Goal: Transaction & Acquisition: Purchase product/service

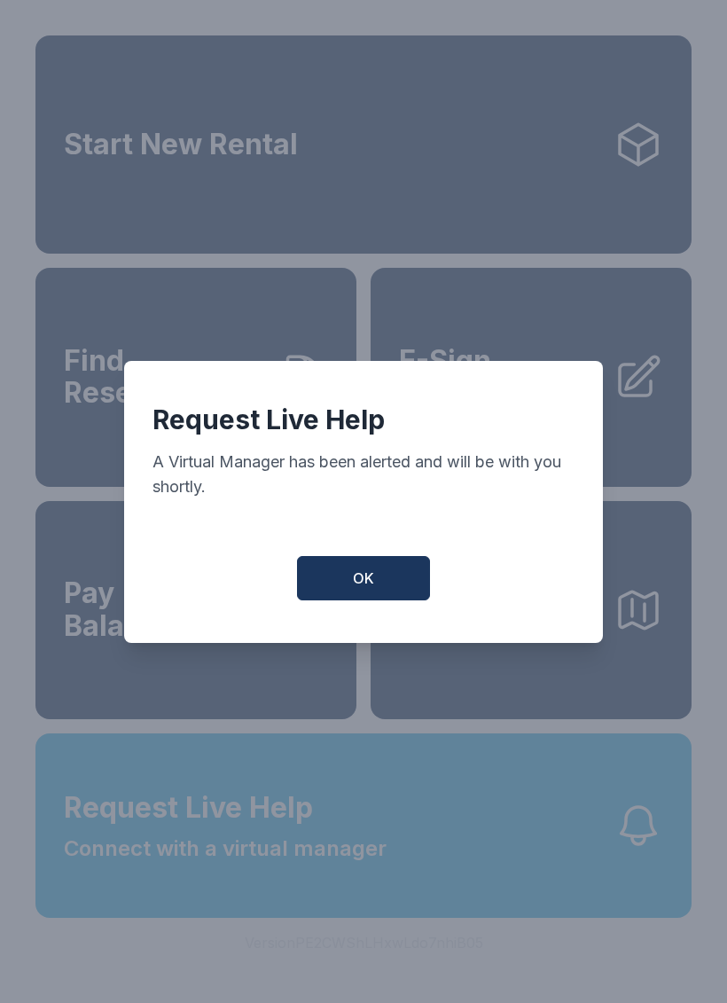
click at [372, 589] on span "OK" at bounding box center [363, 577] width 21 height 21
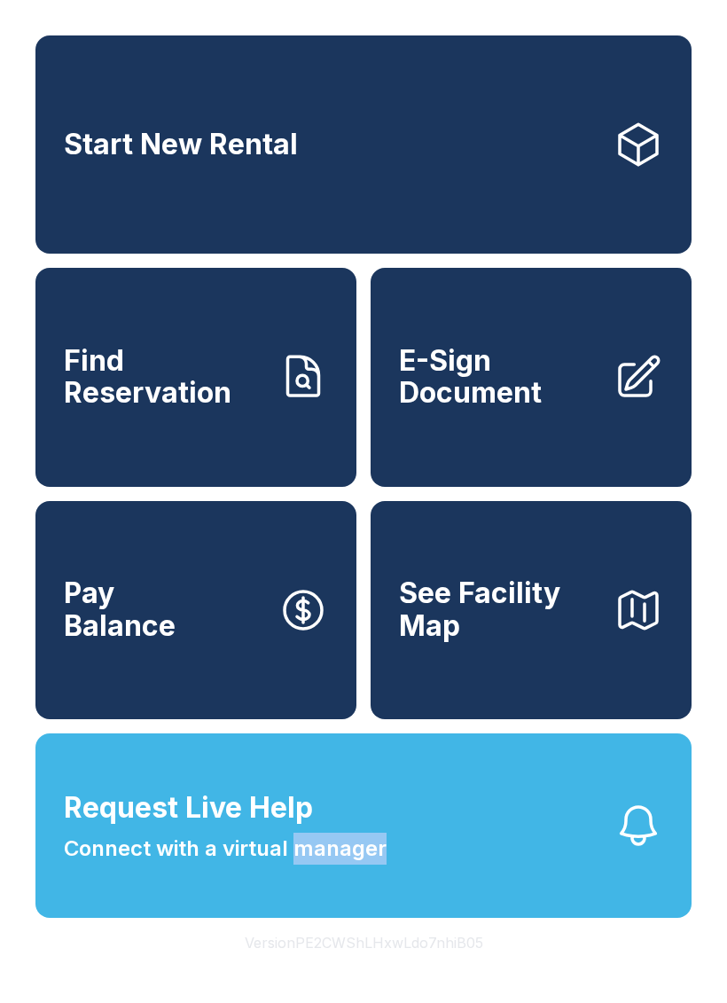
click at [638, 850] on icon "button" at bounding box center [639, 826] width 50 height 50
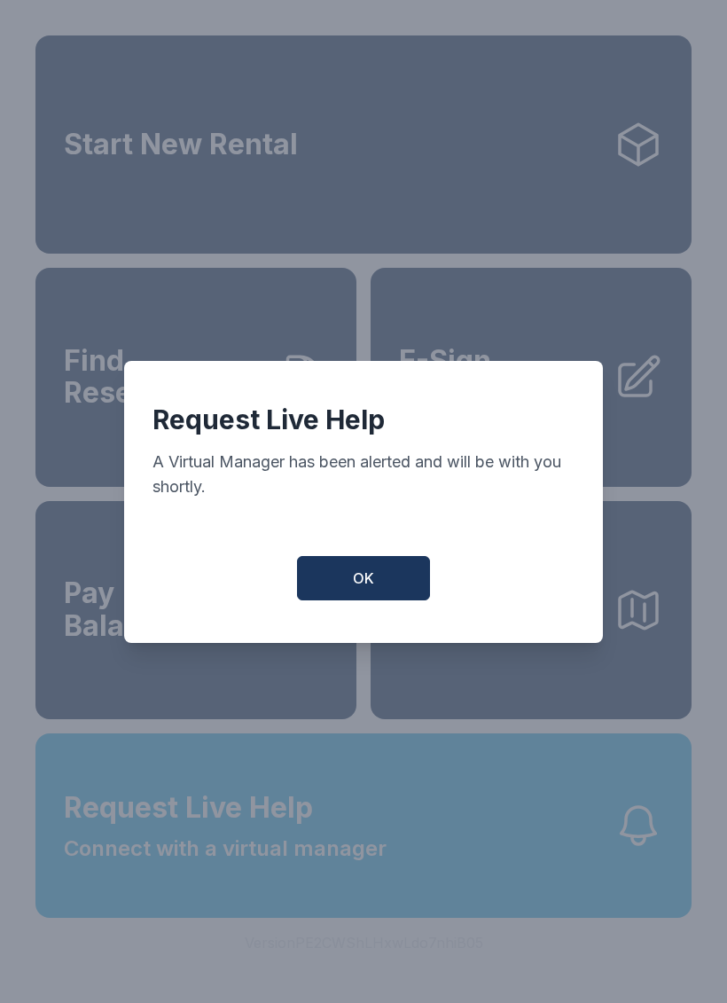
click at [394, 600] on button "OK" at bounding box center [363, 578] width 133 height 44
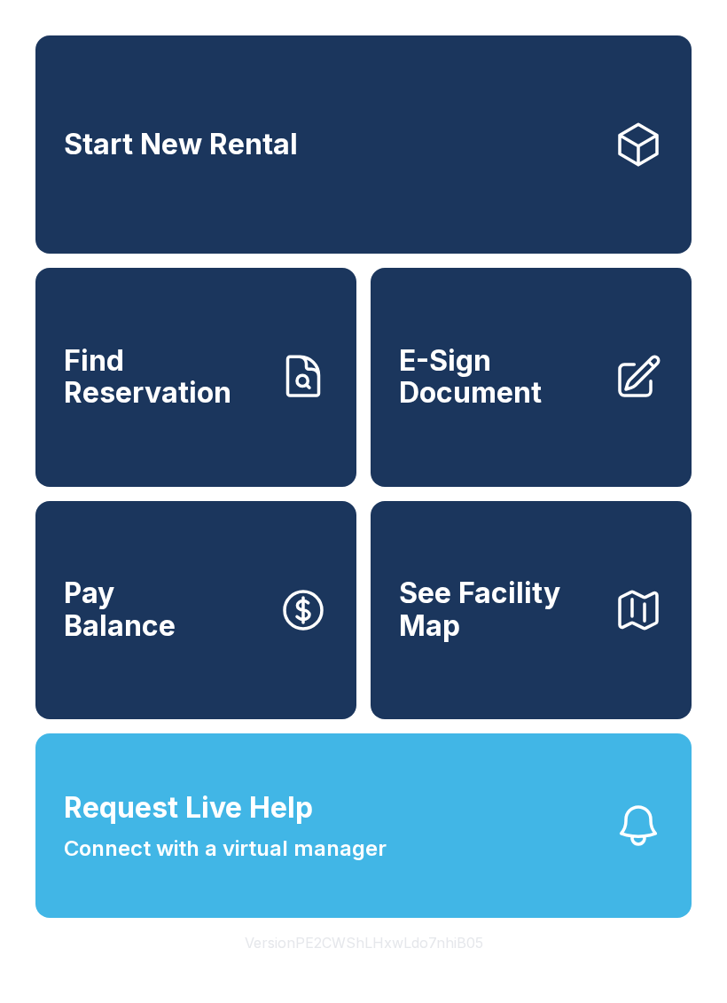
click at [390, 877] on button "Request Live Help Connect with a virtual manager" at bounding box center [363, 825] width 656 height 184
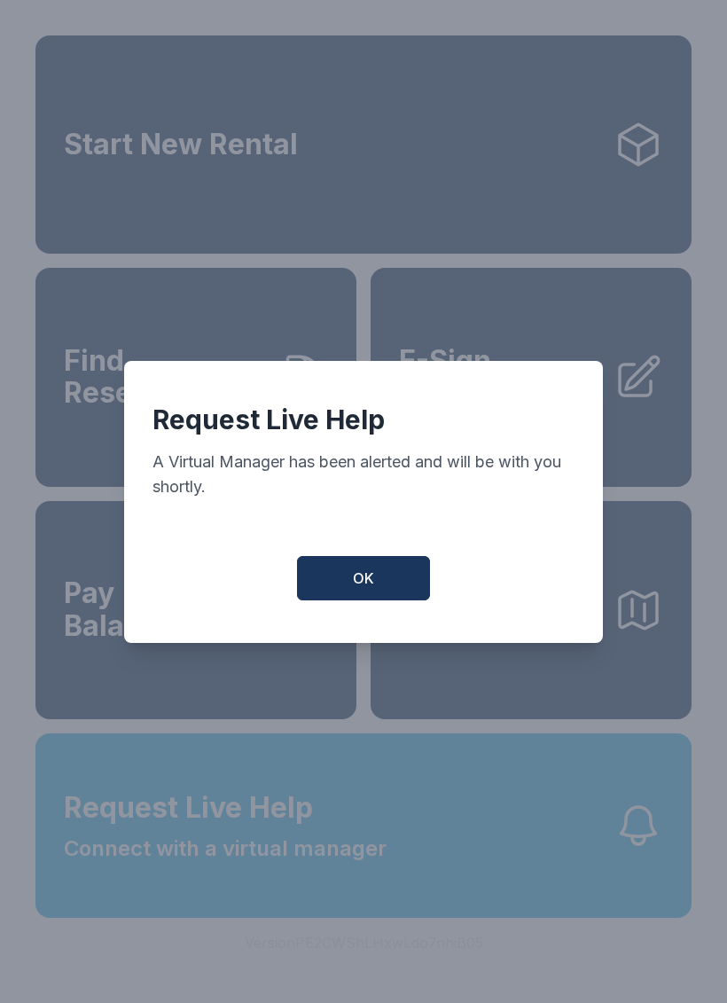
click at [379, 598] on button "OK" at bounding box center [363, 578] width 133 height 44
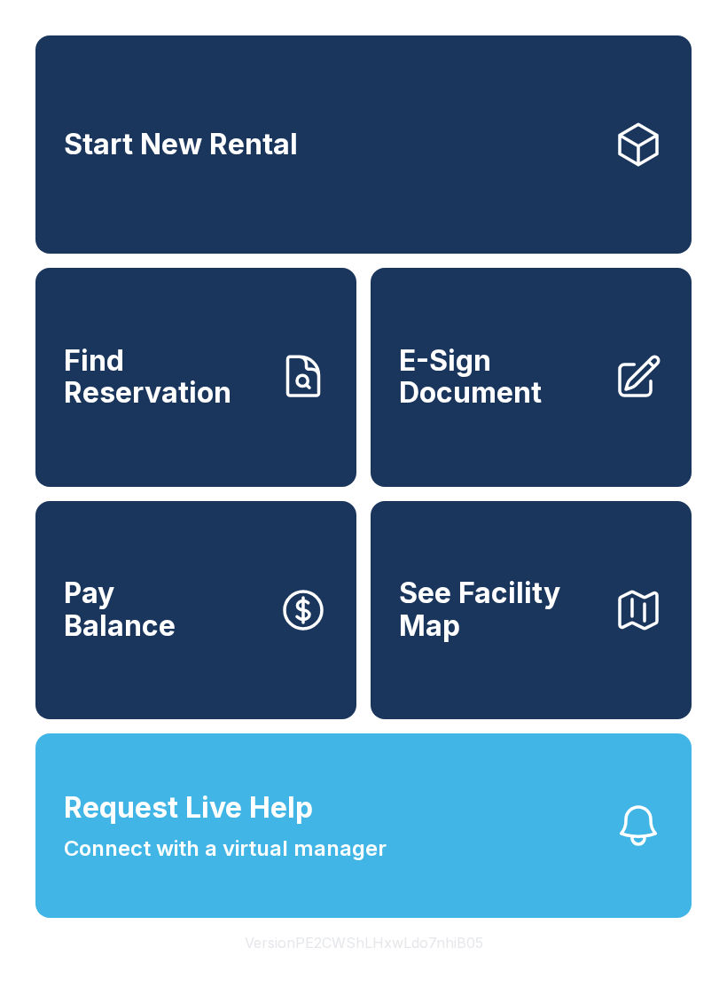
click at [353, 649] on link "Pay Balance" at bounding box center [195, 610] width 321 height 218
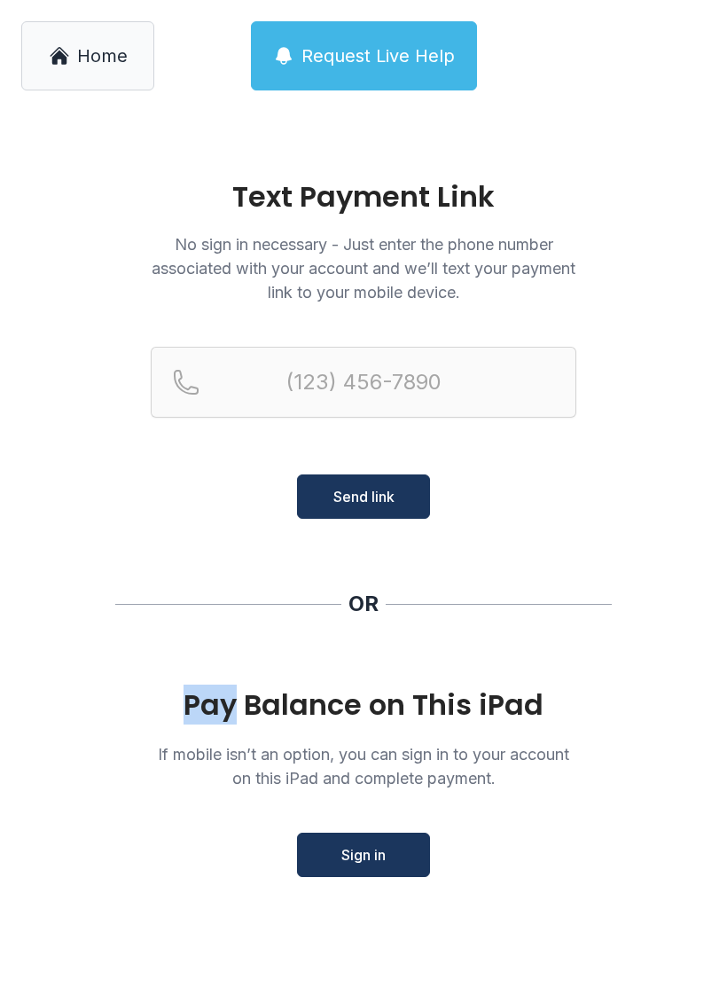
click at [340, 720] on div "Pay Balance on This iPad" at bounding box center [364, 705] width 426 height 32
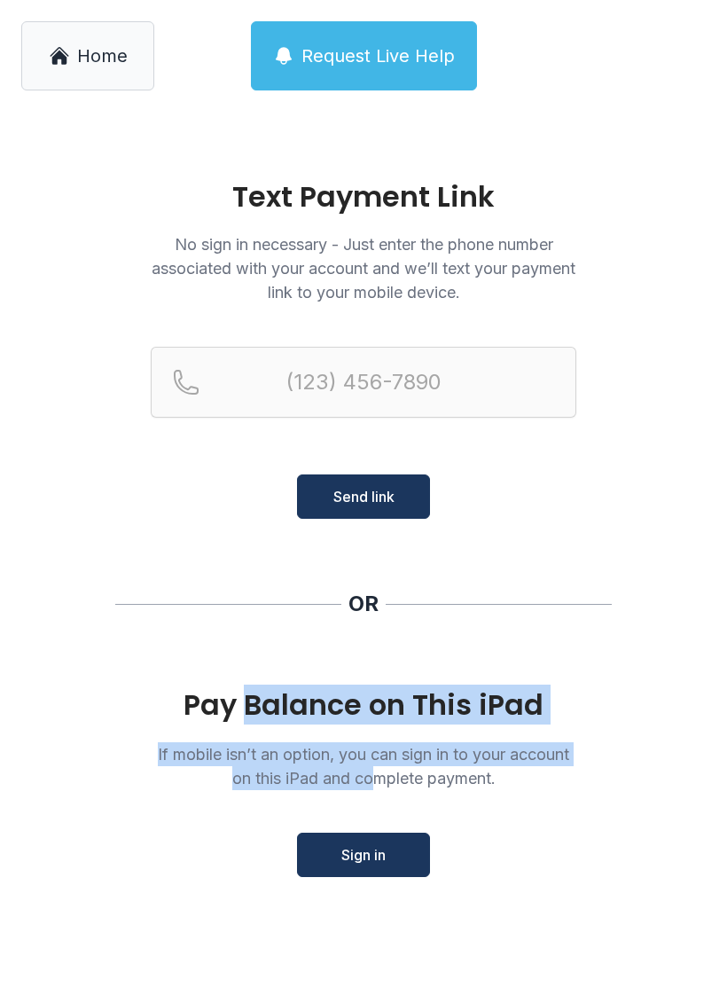
click at [599, 902] on main "Text Payment Link No sign in necessary - Just enter the phone number associated…" at bounding box center [363, 557] width 727 height 891
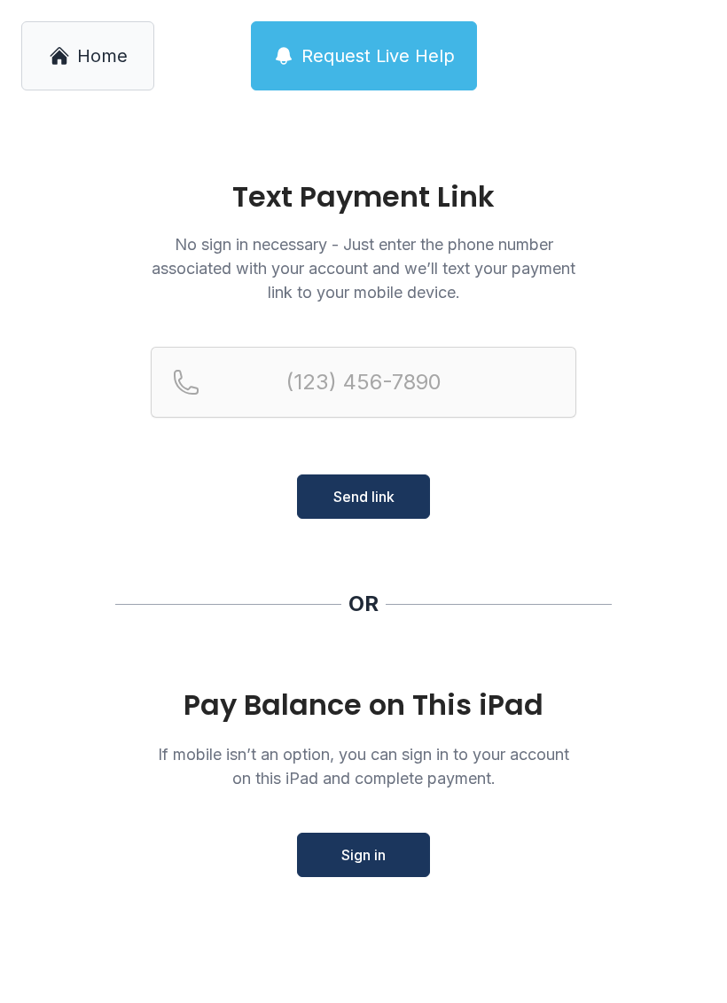
click at [340, 786] on p "If mobile isn’t an option, you can sign in to your account on this iPad and com…" at bounding box center [364, 766] width 426 height 48
click at [356, 770] on p "If mobile isn’t an option, you can sign in to your account on this iPad and com…" at bounding box center [364, 766] width 426 height 48
click at [357, 50] on span "Request Live Help" at bounding box center [377, 55] width 153 height 25
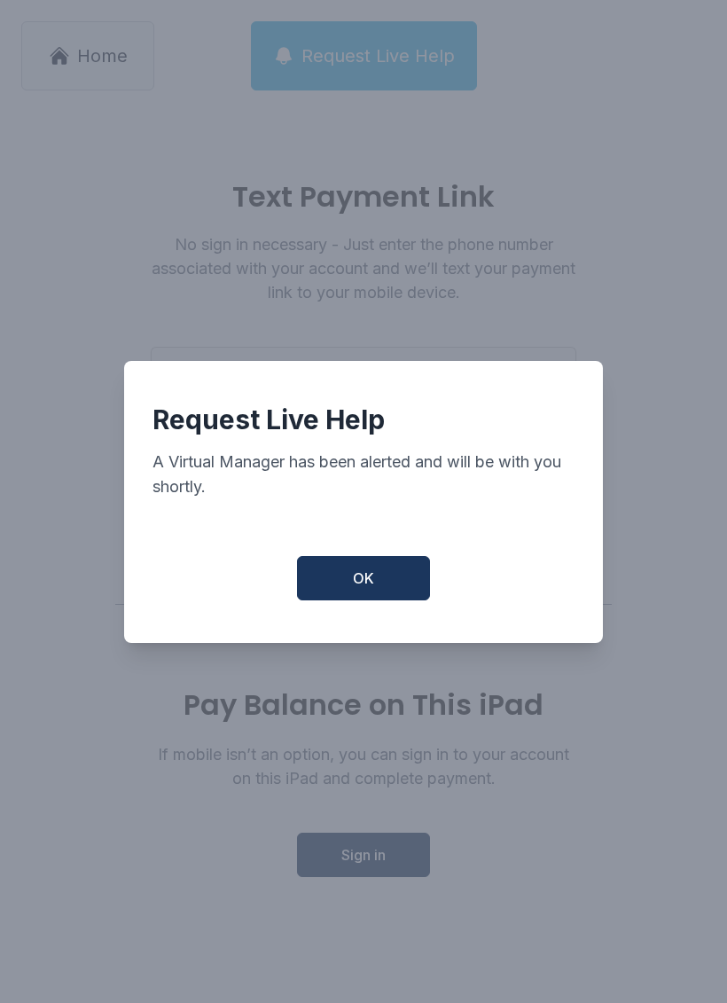
click at [388, 593] on button "OK" at bounding box center [363, 578] width 133 height 44
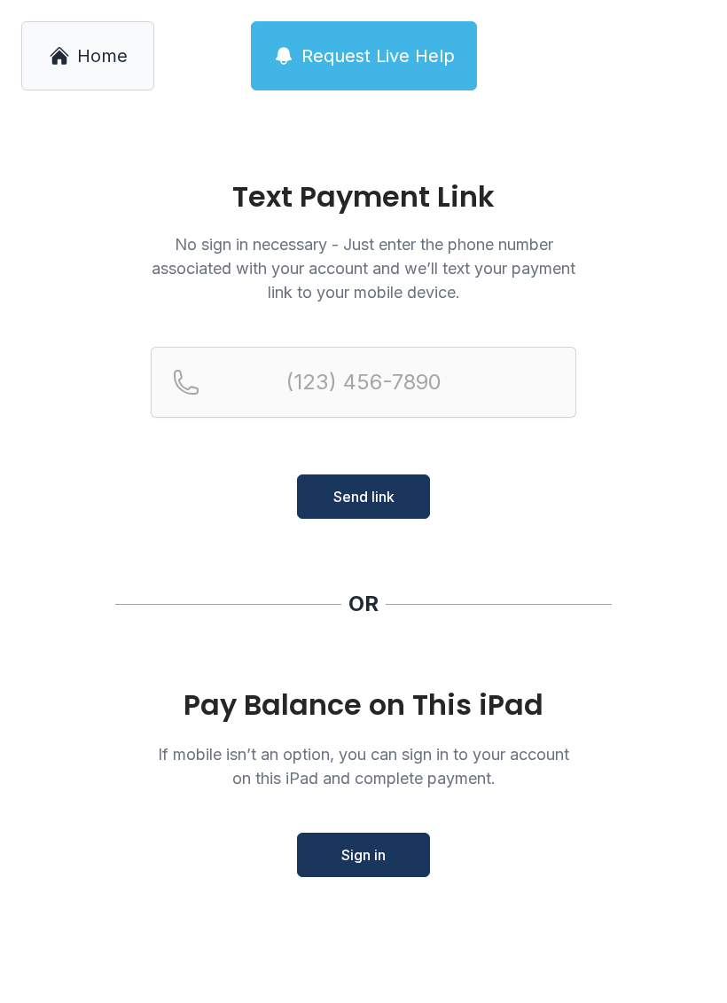
click at [343, 708] on div "Pay Balance on This iPad" at bounding box center [364, 705] width 426 height 32
click at [341, 921] on main "Text Payment Link No sign in necessary - Just enter the phone number associated…" at bounding box center [363, 557] width 727 height 891
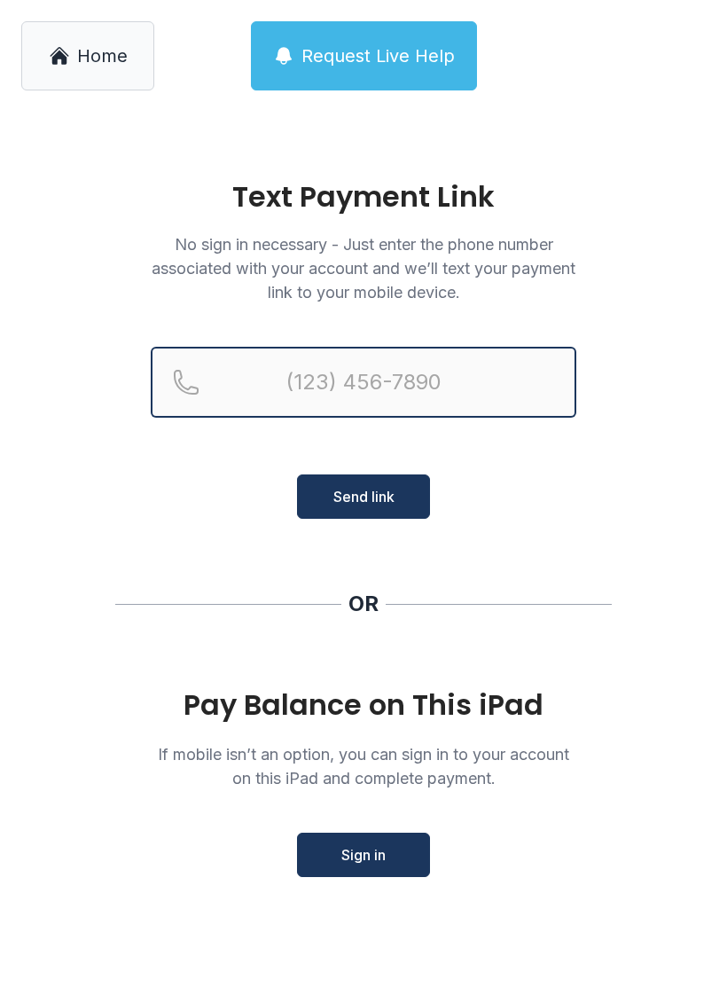
click at [395, 367] on input "Reservation phone number" at bounding box center [364, 382] width 426 height 71
type input "[PHONE_NUMBER]"
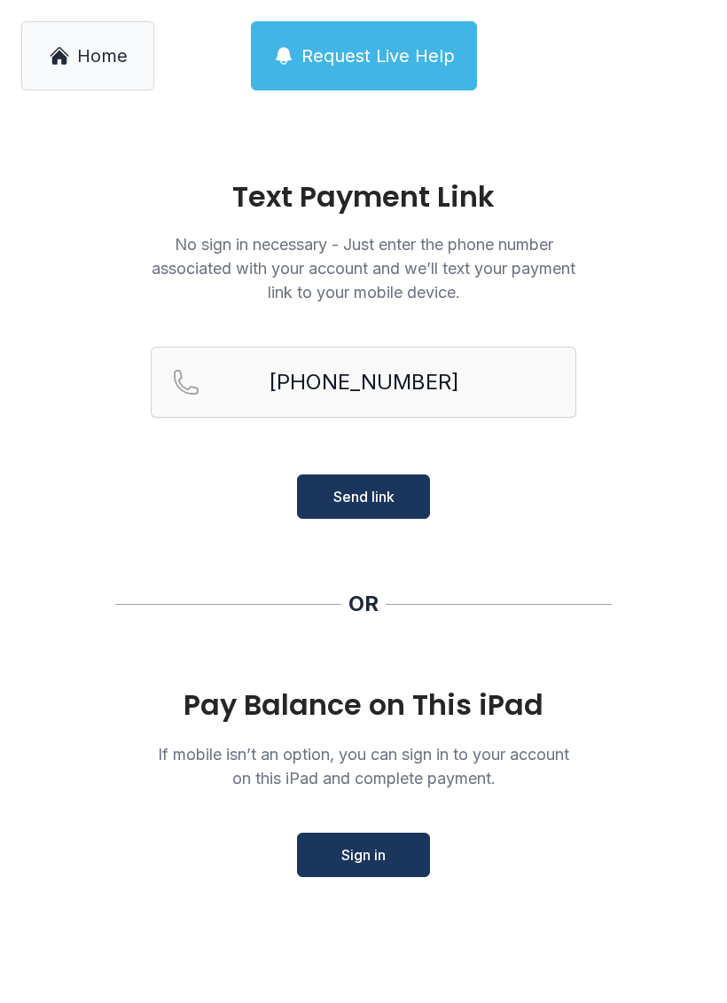
click at [372, 500] on span "Send link" at bounding box center [363, 496] width 61 height 21
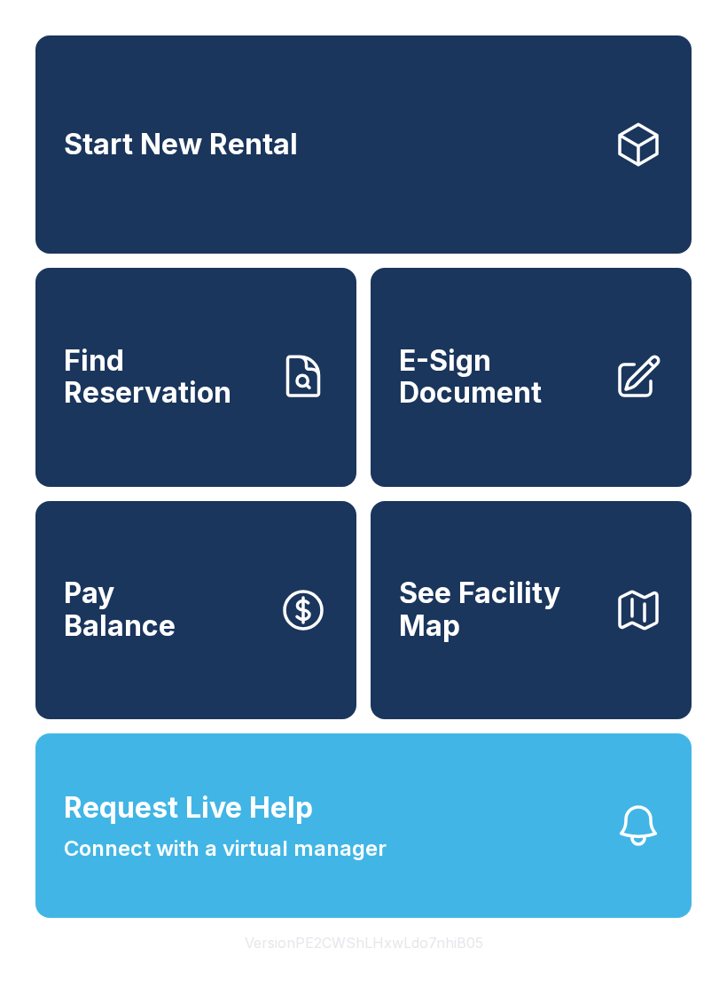
click at [338, 837] on span "Request Live Help Connect with a virtual manager" at bounding box center [225, 825] width 323 height 78
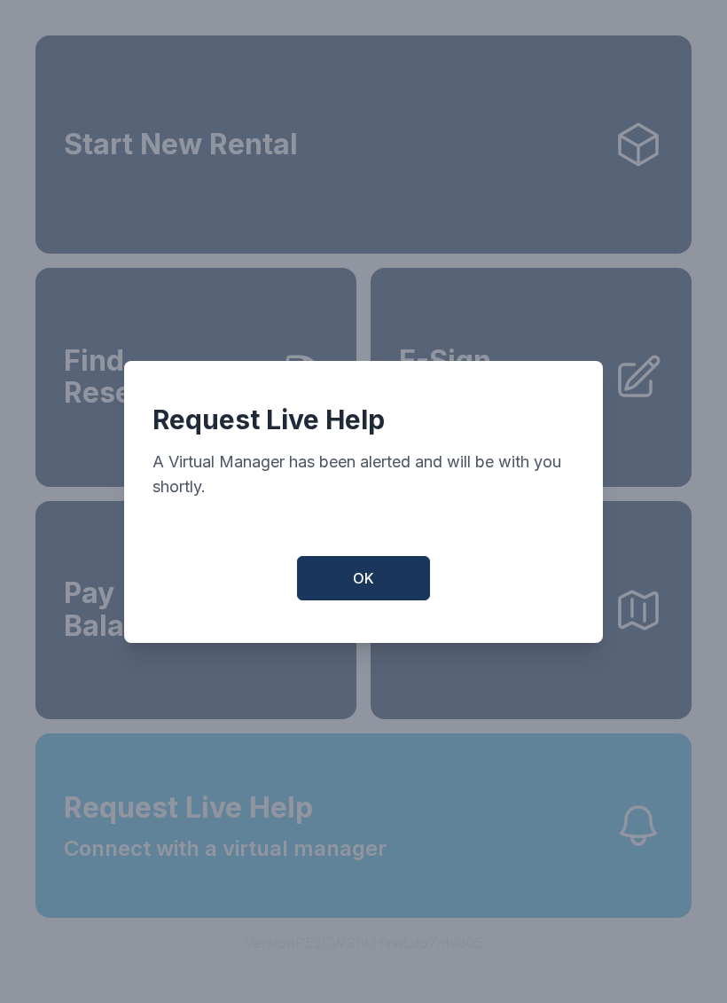
click at [380, 590] on button "OK" at bounding box center [363, 578] width 133 height 44
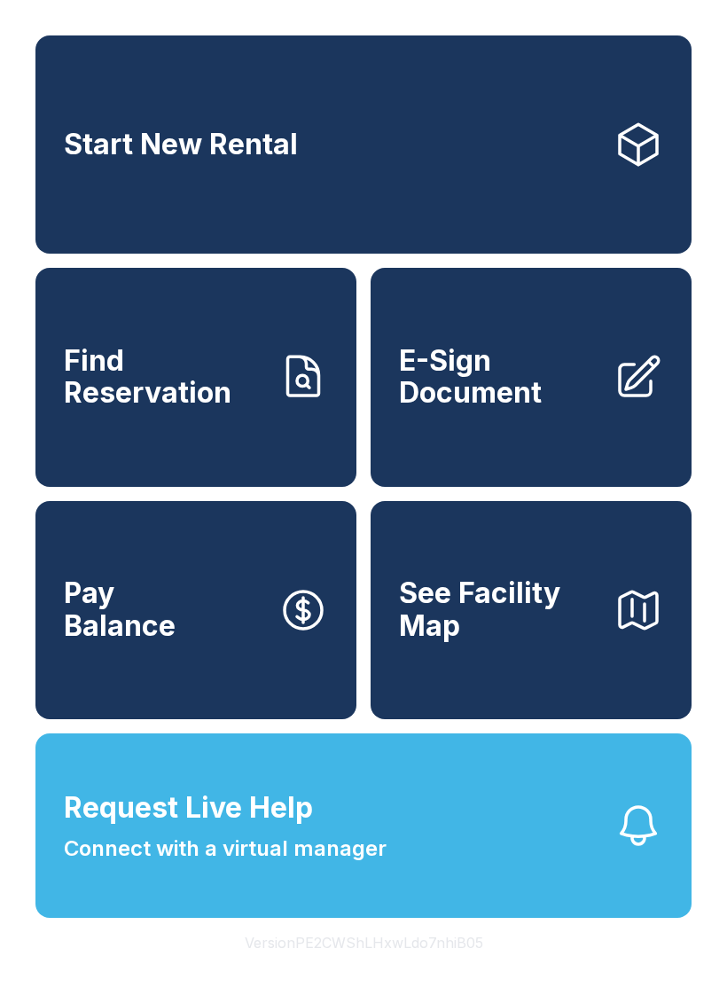
click at [341, 967] on button "Version PE2CWShLHxwLdo7nhiB05" at bounding box center [364, 943] width 267 height 50
click at [382, 864] on span "Request Live Help Connect with a virtual manager" at bounding box center [225, 825] width 323 height 78
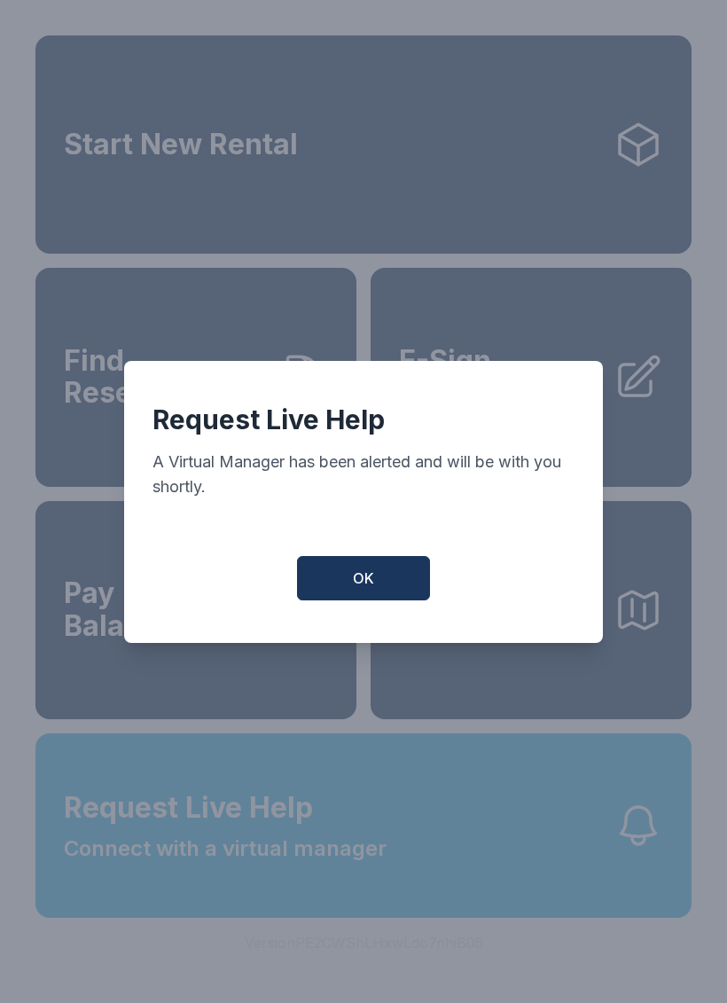
click at [377, 598] on button "OK" at bounding box center [363, 578] width 133 height 44
